Goal: Task Accomplishment & Management: Manage account settings

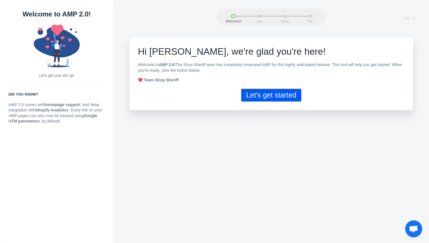
click at [258, 91] on button "Let's get started" at bounding box center [271, 95] width 60 height 13
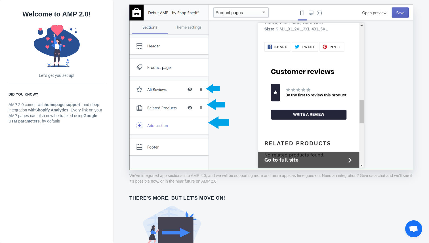
scroll to position [419, 0]
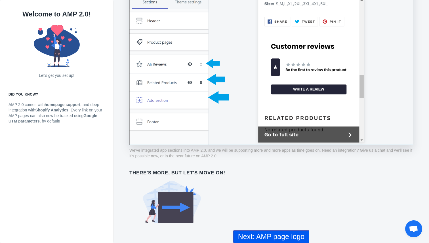
click at [267, 237] on button "Next: AMP page logo" at bounding box center [271, 237] width 76 height 13
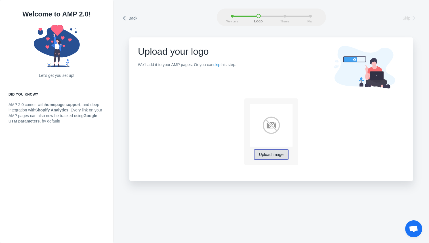
click at [277, 156] on span "Upload image" at bounding box center [271, 155] width 24 height 5
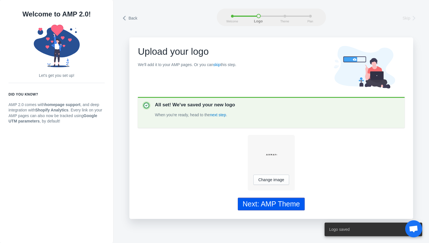
click at [263, 204] on div "Next: AMP Theme" at bounding box center [271, 204] width 57 height 8
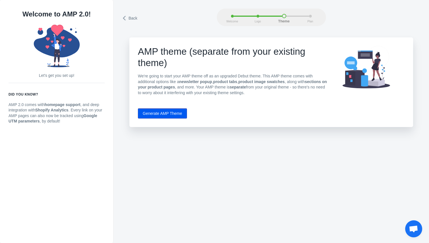
click at [177, 111] on button "Generate AMP Theme" at bounding box center [162, 113] width 49 height 10
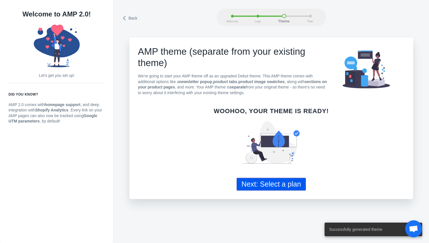
click at [271, 184] on button "Next: Select a plan" at bounding box center [271, 184] width 69 height 13
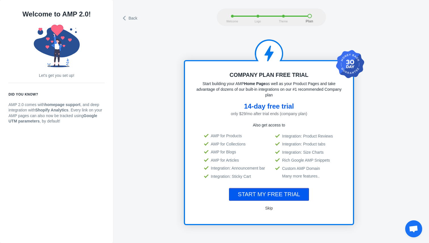
click at [270, 209] on span "Skip" at bounding box center [269, 208] width 8 height 5
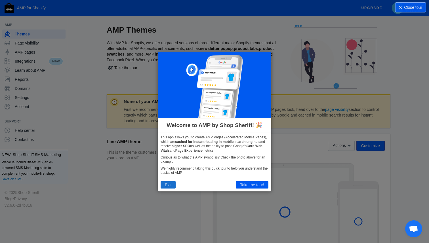
click at [170, 185] on button "Exit" at bounding box center [168, 184] width 15 height 7
